Goal: Find specific page/section: Find specific page/section

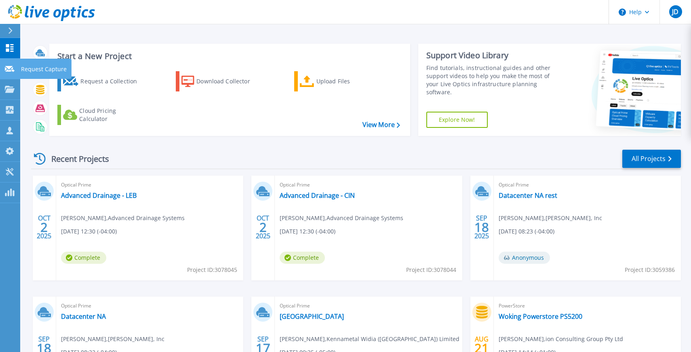
click at [8, 65] on div at bounding box center [10, 68] width 10 height 7
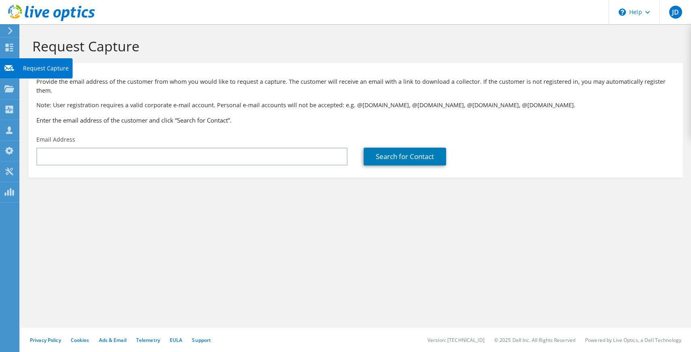
click at [10, 85] on icon at bounding box center [9, 89] width 10 height 8
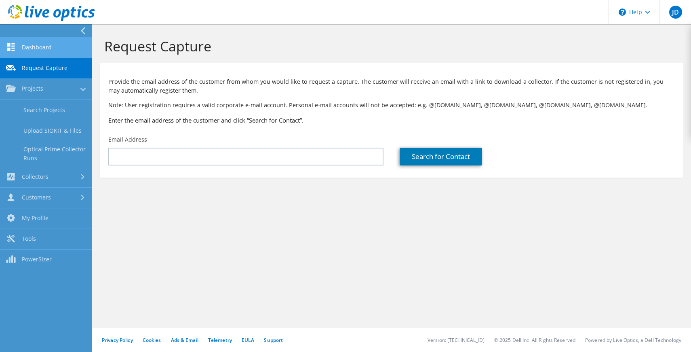
click at [42, 44] on link "Dashboard" at bounding box center [46, 48] width 92 height 21
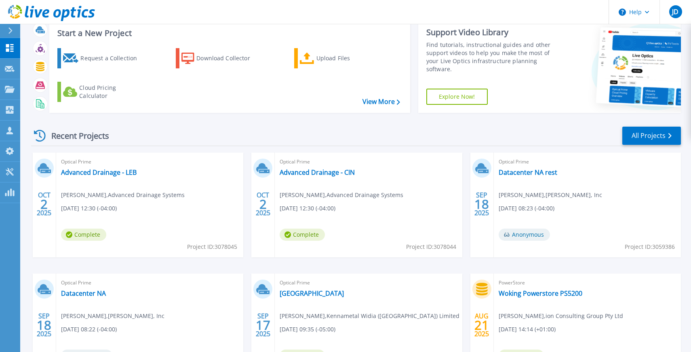
scroll to position [4, 0]
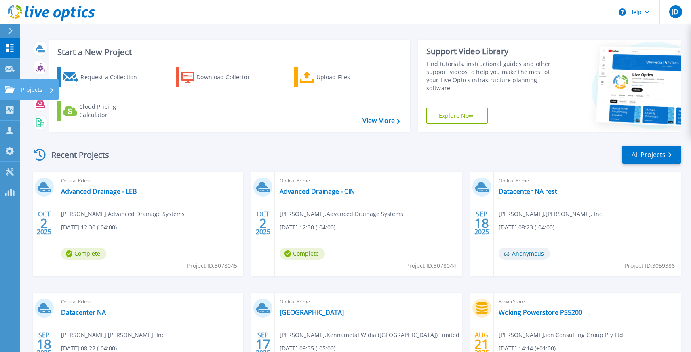
click at [13, 87] on icon at bounding box center [10, 89] width 10 height 7
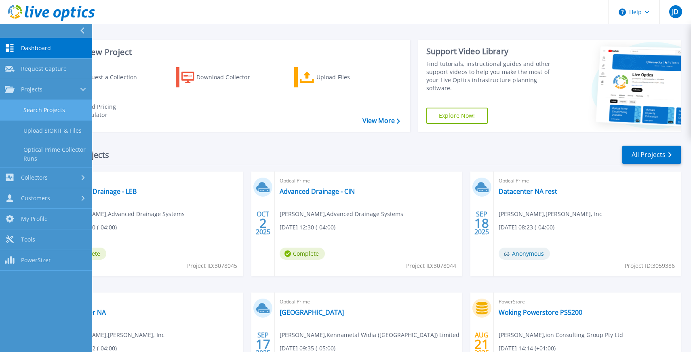
click at [53, 108] on link "Search Projects" at bounding box center [46, 110] width 92 height 21
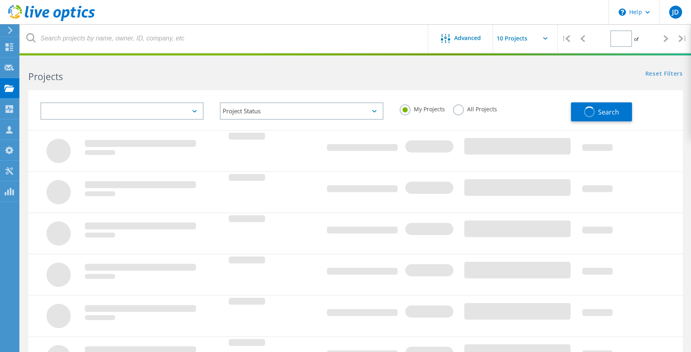
type input "1"
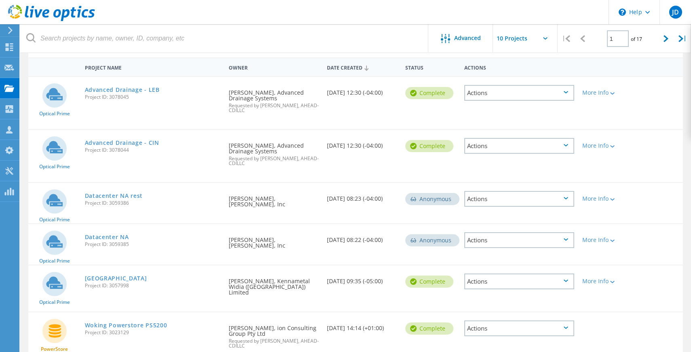
scroll to position [93, 0]
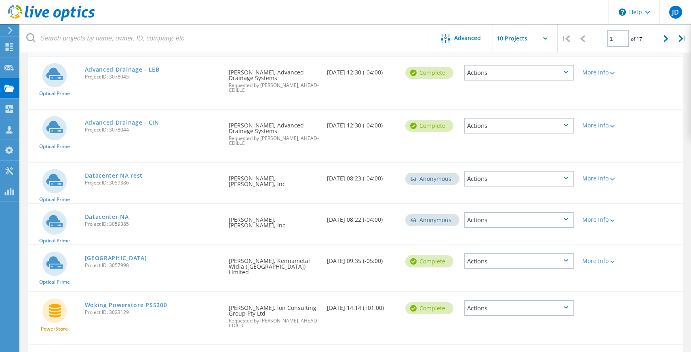
click at [522, 38] on input "text" at bounding box center [533, 38] width 81 height 28
click at [509, 99] on div "Show 40 Projects" at bounding box center [533, 99] width 80 height 13
type input "Show 40 Projects"
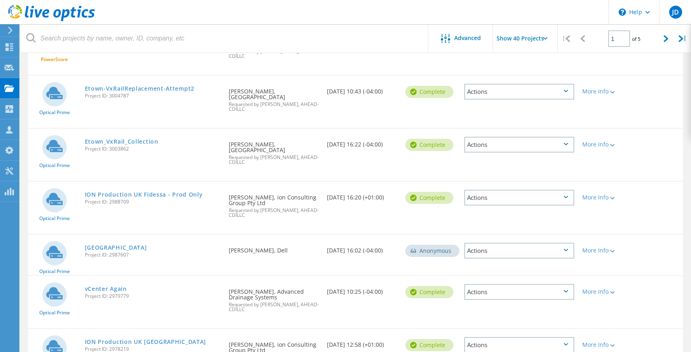
scroll to position [362, 0]
click at [178, 85] on link "Etown-VxRailReplacement-Attempt2" at bounding box center [140, 88] width 110 height 6
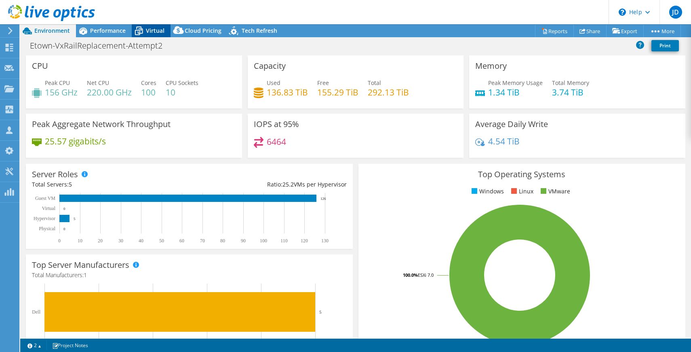
click at [155, 30] on span "Virtual" at bounding box center [155, 31] width 19 height 8
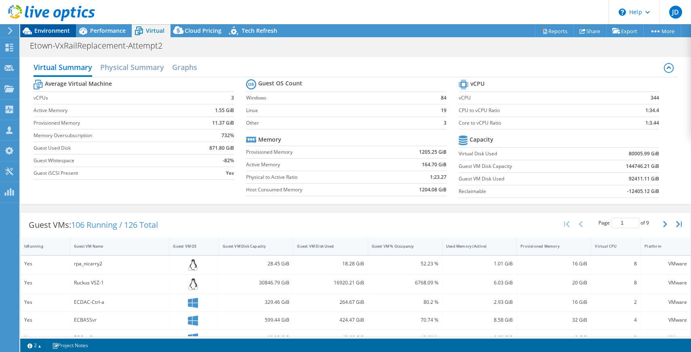
click at [40, 32] on span "Environment" at bounding box center [52, 31] width 36 height 8
